Goal: Use online tool/utility: Utilize a website feature to perform a specific function

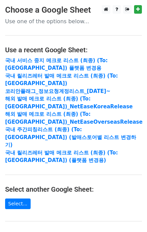
scroll to position [91, 0]
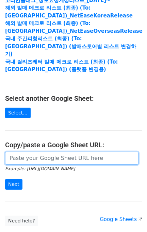
click at [28, 151] on input "url" at bounding box center [72, 157] width 134 height 13
paste input "[URL][DOMAIN_NAME]"
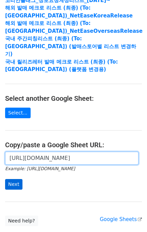
scroll to position [0, 163]
type input "[URL][DOMAIN_NAME]"
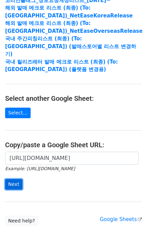
click at [15, 179] on input "Next" at bounding box center [13, 184] width 17 height 11
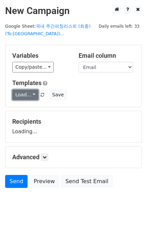
click at [26, 92] on link "Load..." at bounding box center [25, 94] width 26 height 11
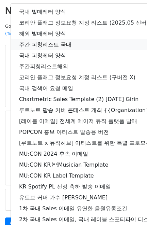
click at [62, 45] on link "주간 피칭리스트 국내" at bounding box center [120, 44] width 219 height 11
